Goal: Information Seeking & Learning: Learn about a topic

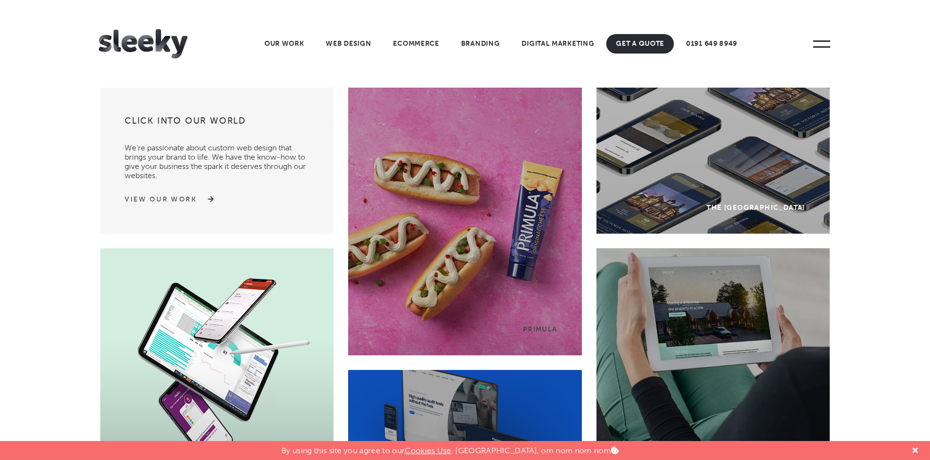
click at [188, 200] on link "View Our Work" at bounding box center [161, 200] width 73 height 10
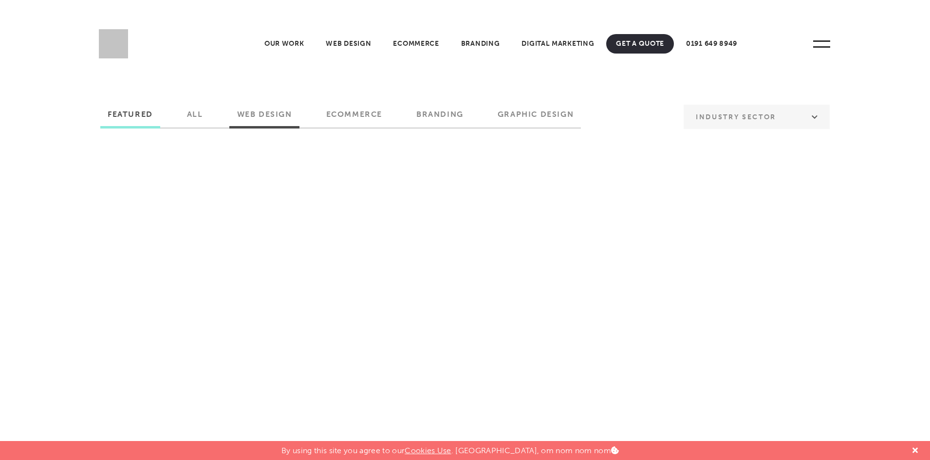
click at [282, 115] on label "Web Design" at bounding box center [265, 118] width 70 height 17
click at [0, 0] on input "Web Design" at bounding box center [0, 0] width 0 height 0
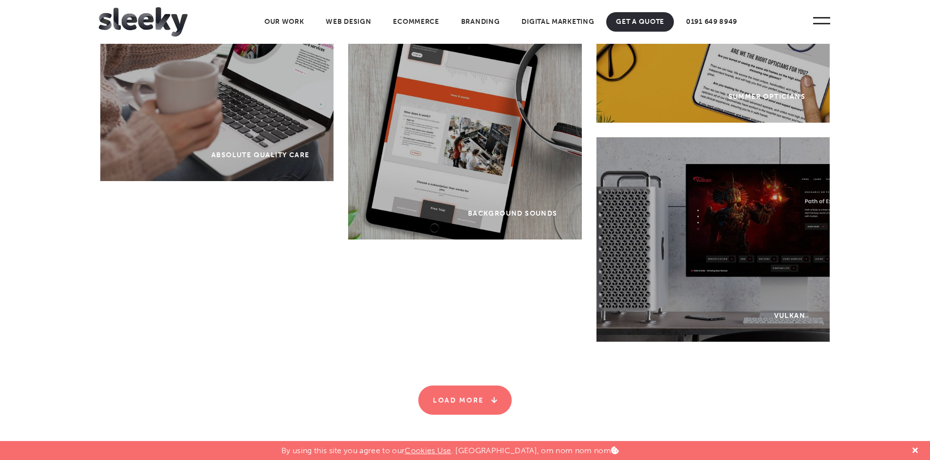
scroll to position [4006, 0]
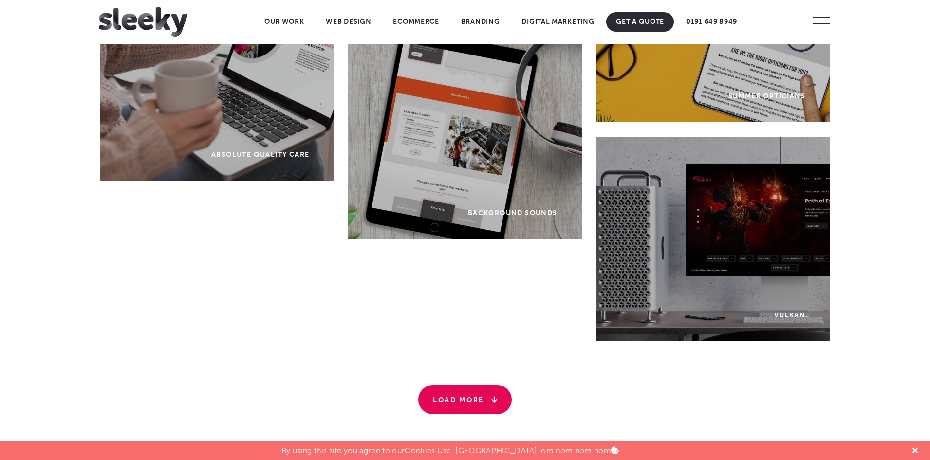
click at [467, 406] on link "Load More" at bounding box center [465, 399] width 94 height 29
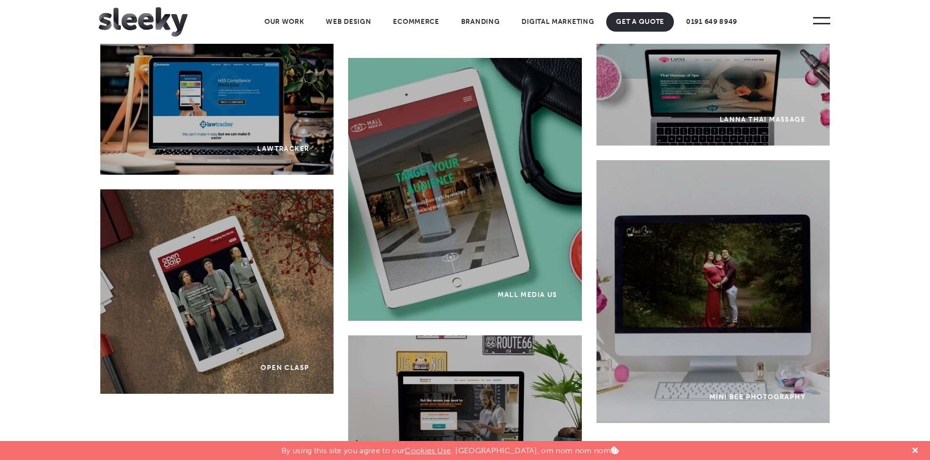
scroll to position [7797, 0]
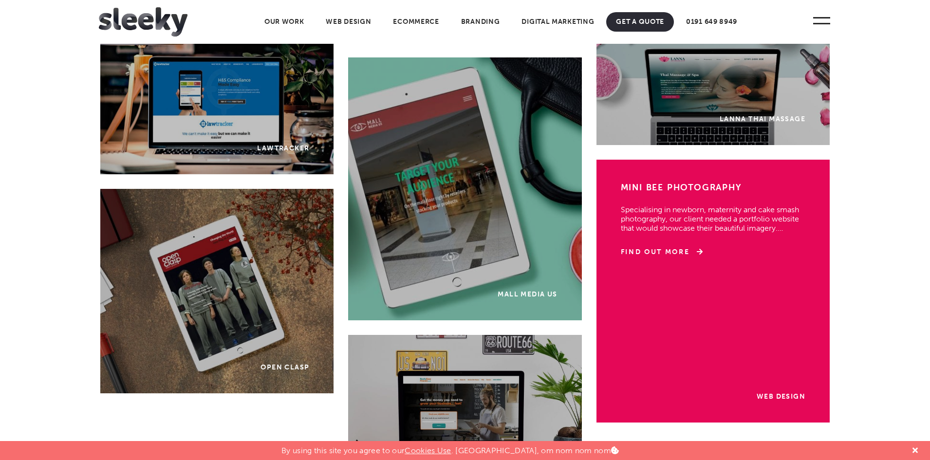
click at [739, 279] on div "Web Design Mini Bee Photography Specialising in newborn, maternity and cake sma…" at bounding box center [713, 291] width 233 height 263
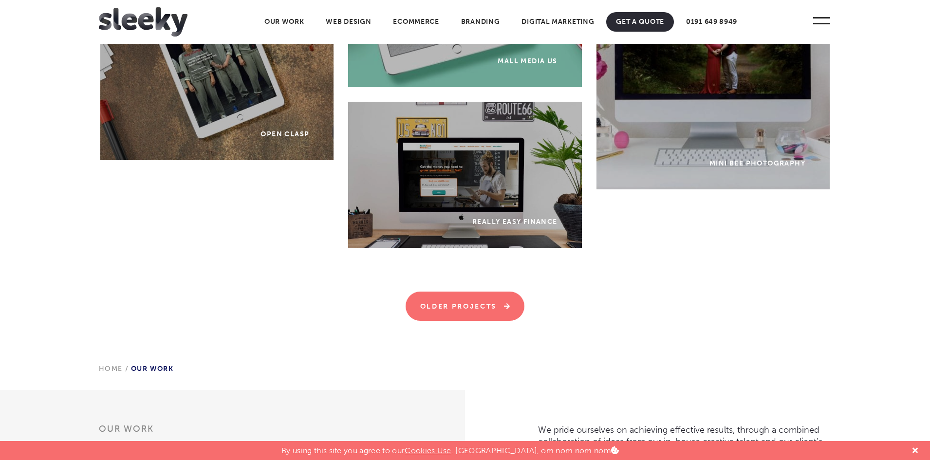
scroll to position [8031, 0]
click at [493, 301] on link "Older Projects" at bounding box center [465, 305] width 119 height 29
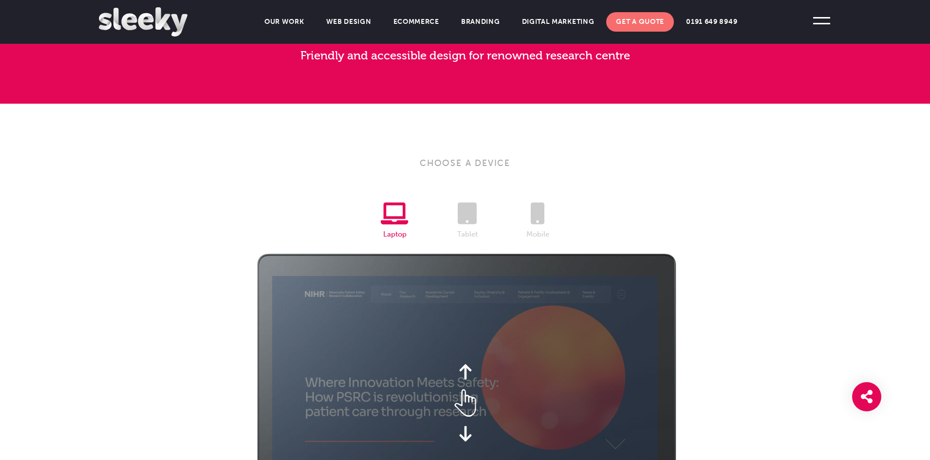
scroll to position [1682, 0]
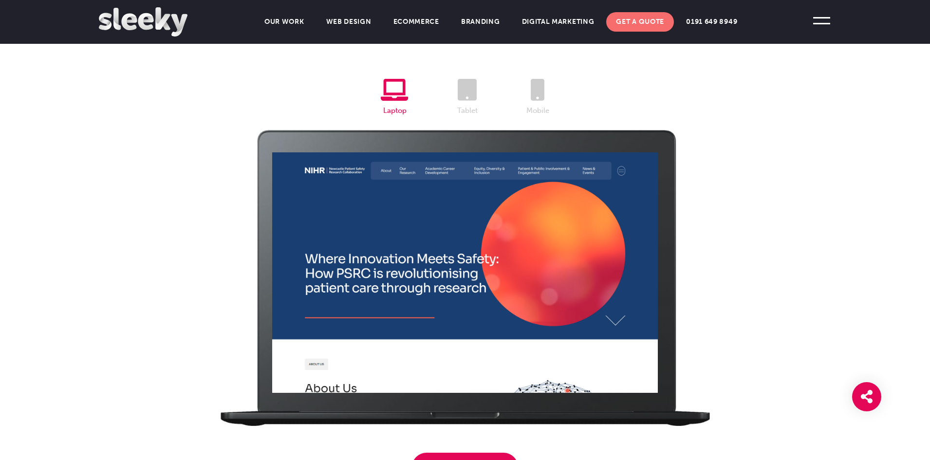
drag, startPoint x: 464, startPoint y: 299, endPoint x: 467, endPoint y: 201, distance: 97.5
click at [467, 201] on div at bounding box center [465, 272] width 386 height 241
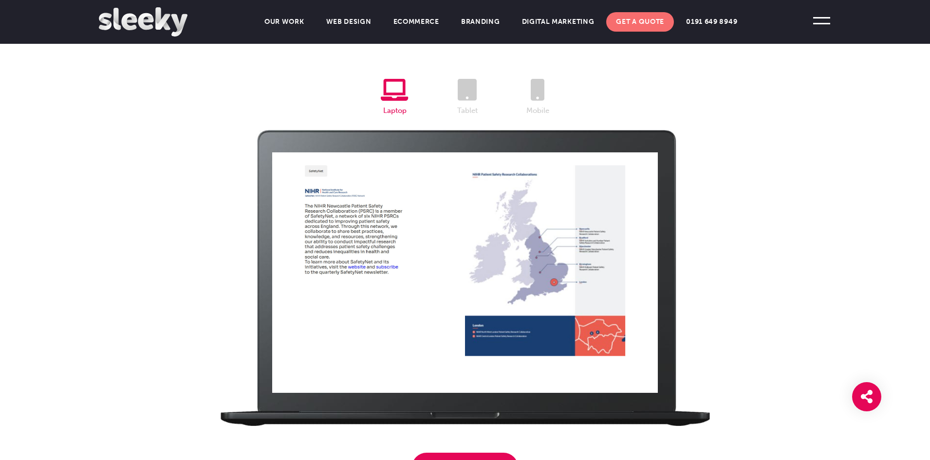
scroll to position [1534, 0]
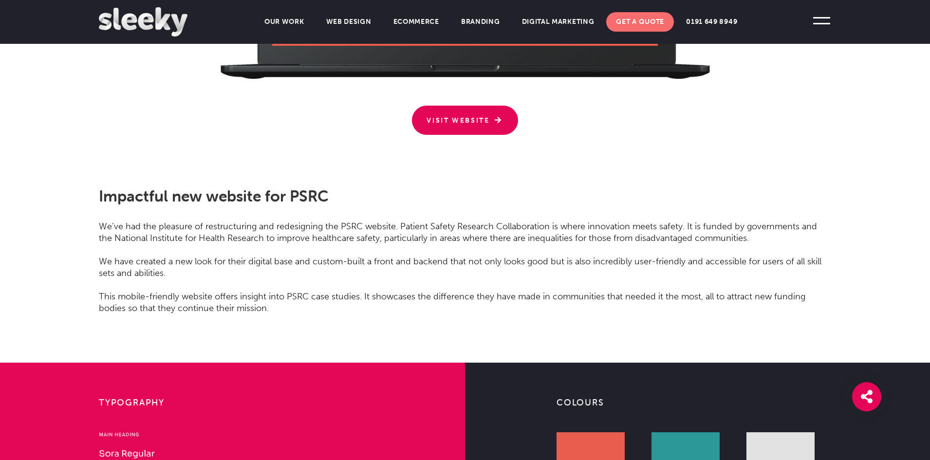
scroll to position [2029, 0]
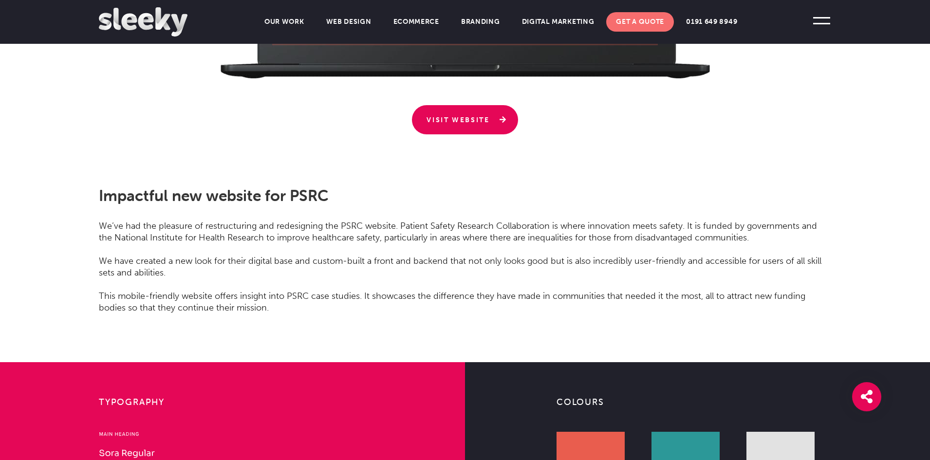
click at [437, 120] on link "Visit Website" at bounding box center [465, 119] width 106 height 29
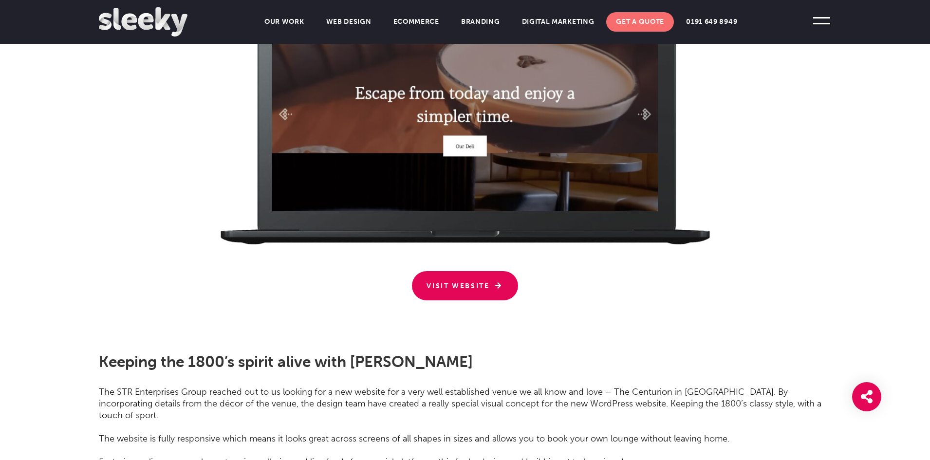
scroll to position [1922, 0]
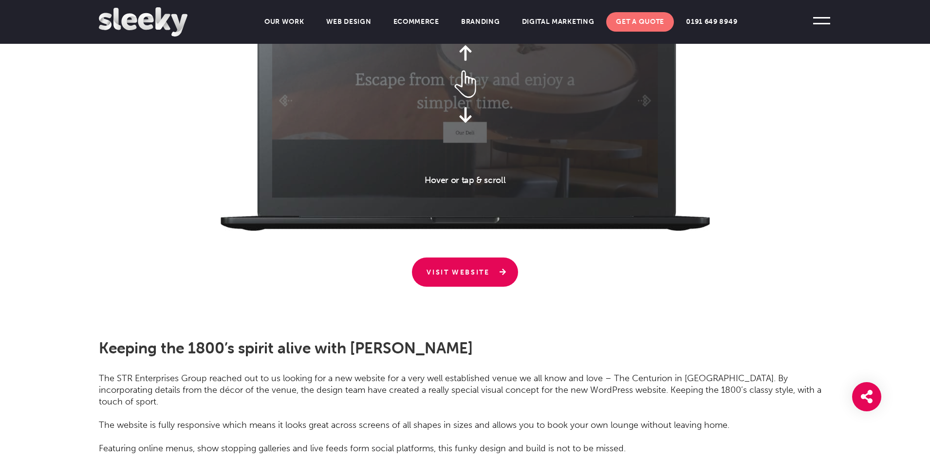
click at [473, 258] on link "Visit Website" at bounding box center [465, 272] width 106 height 29
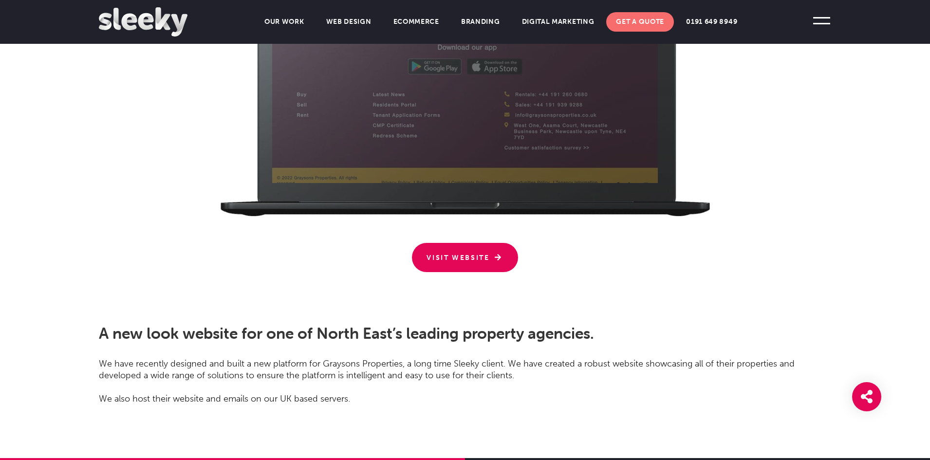
scroll to position [1333, 0]
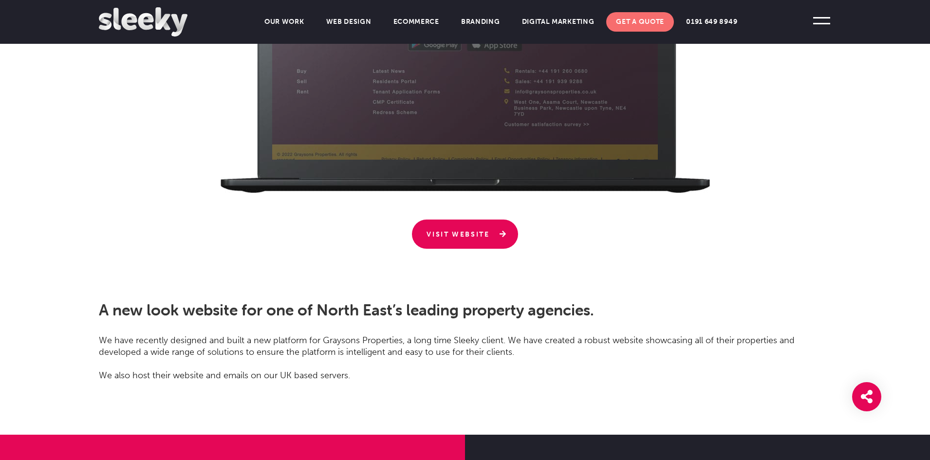
click at [470, 233] on link "Visit Website" at bounding box center [465, 234] width 106 height 29
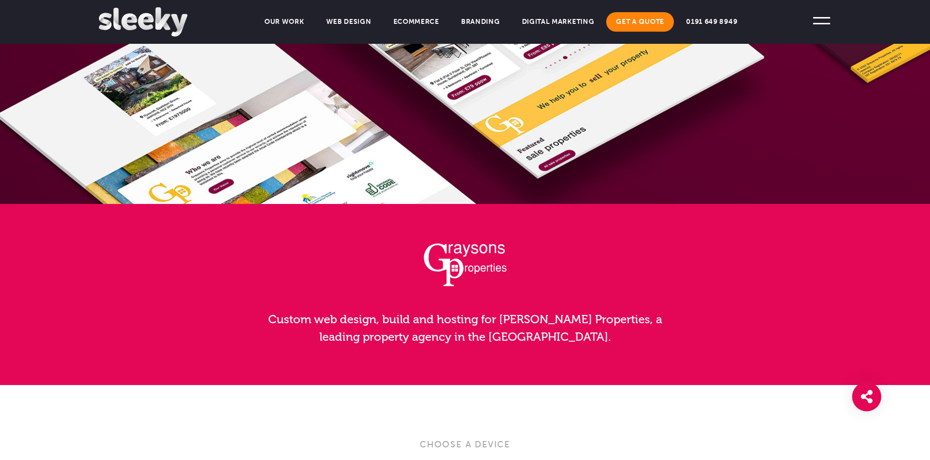
scroll to position [665, 0]
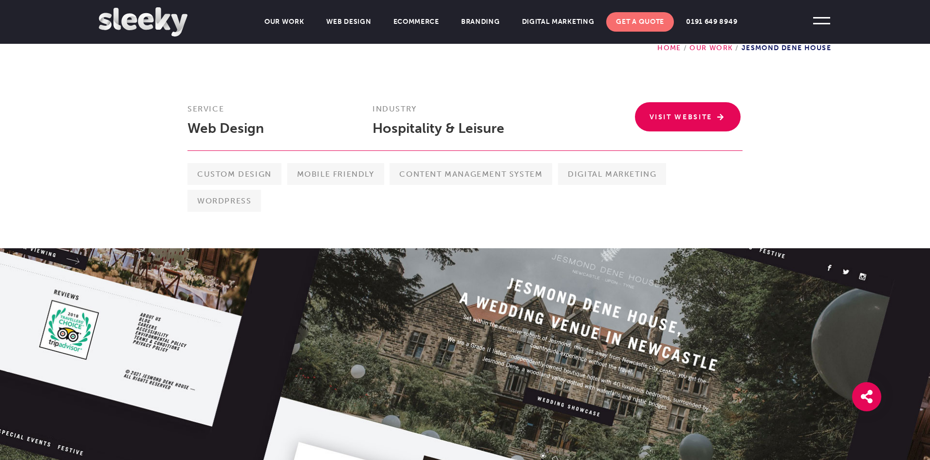
scroll to position [286, 0]
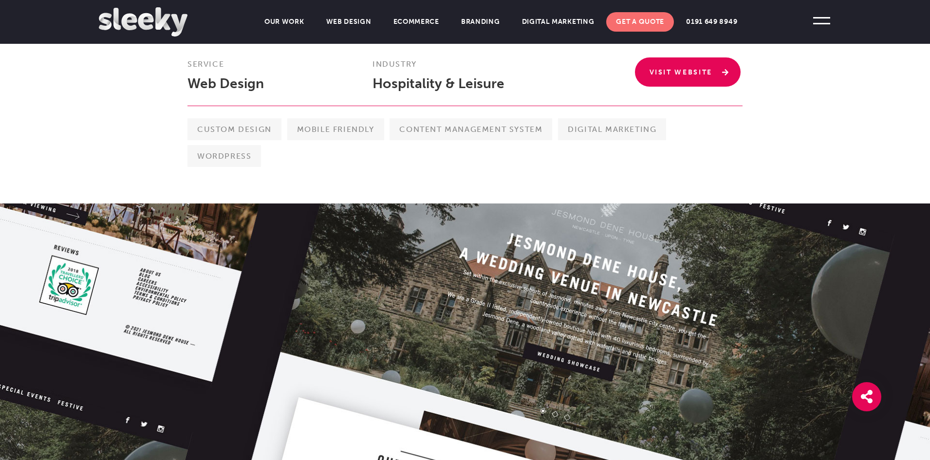
click at [680, 78] on link "Visit Website" at bounding box center [688, 71] width 106 height 29
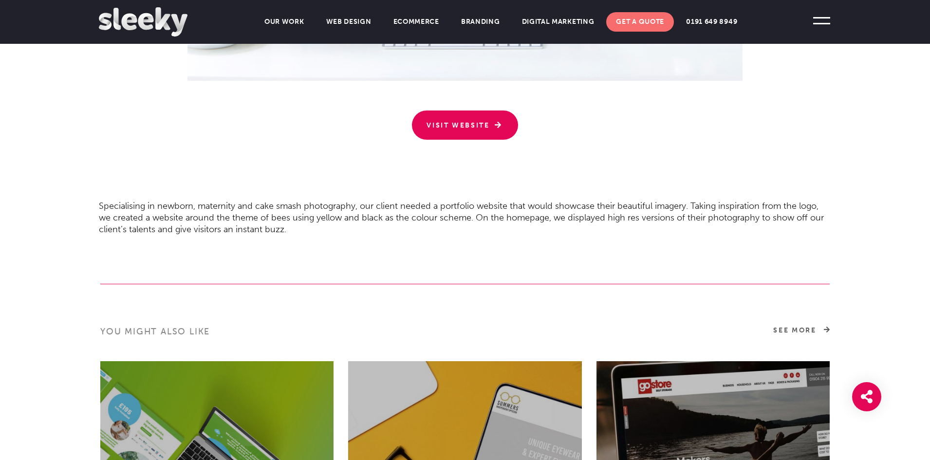
scroll to position [764, 0]
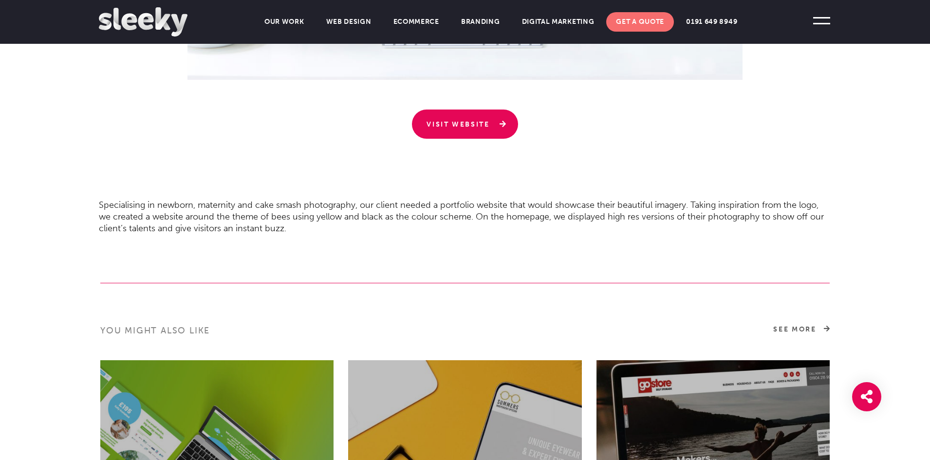
click at [452, 128] on link "Visit Website" at bounding box center [465, 124] width 106 height 29
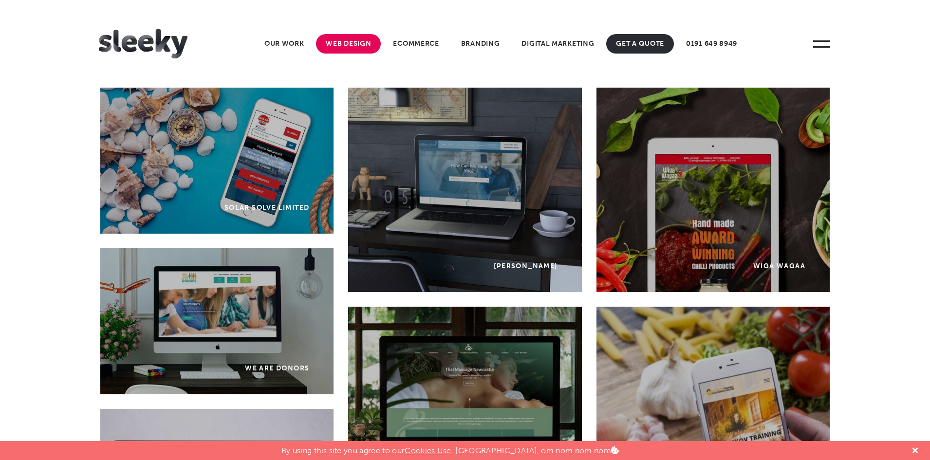
click at [346, 43] on link "Web Design" at bounding box center [348, 43] width 65 height 19
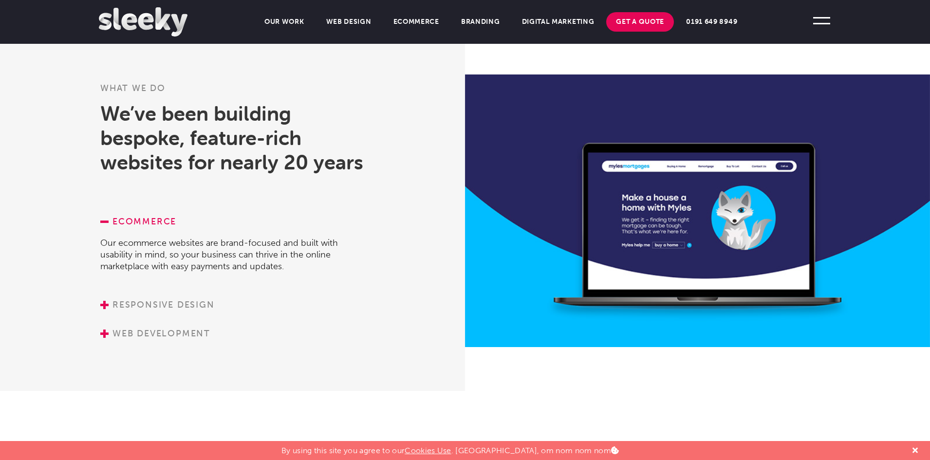
scroll to position [1280, 0]
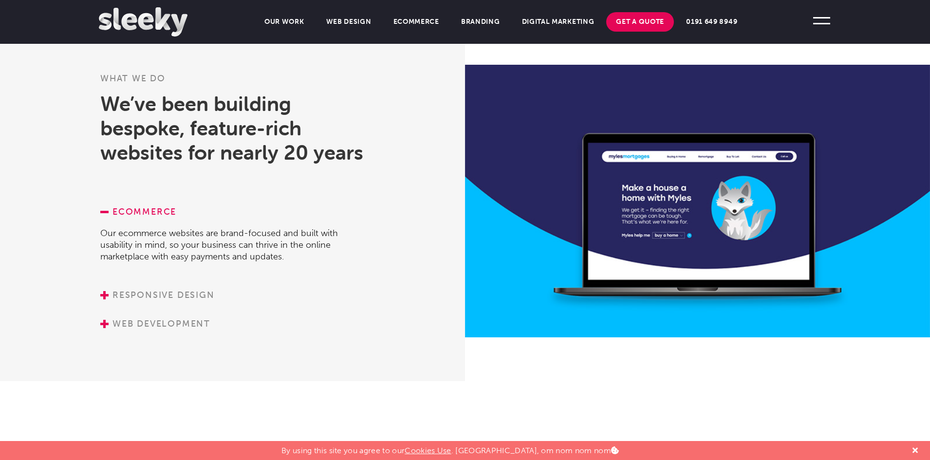
click at [165, 293] on link "Responsive Design" at bounding box center [157, 295] width 114 height 11
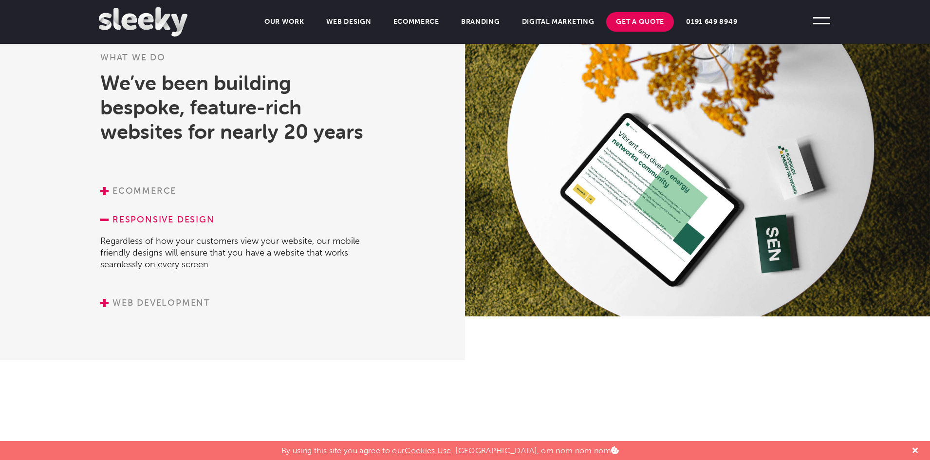
click at [162, 298] on link "Web Development" at bounding box center [155, 303] width 110 height 11
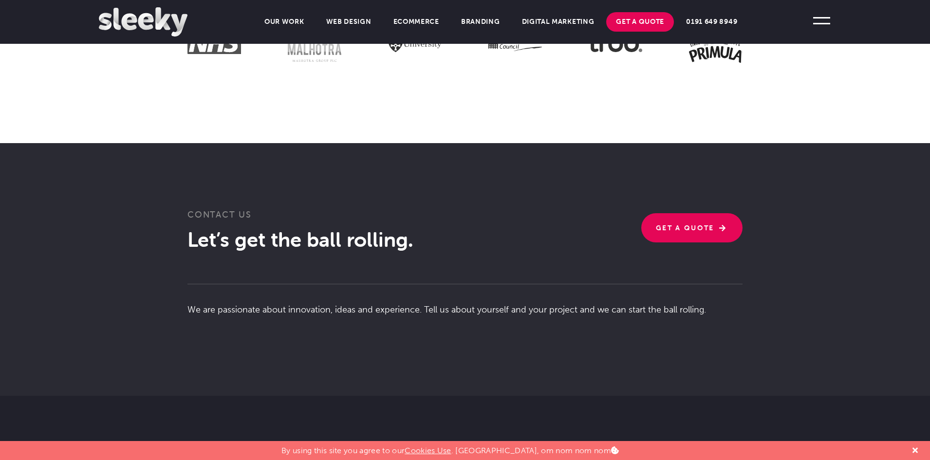
scroll to position [2437, 0]
